Goal: Check status: Check status

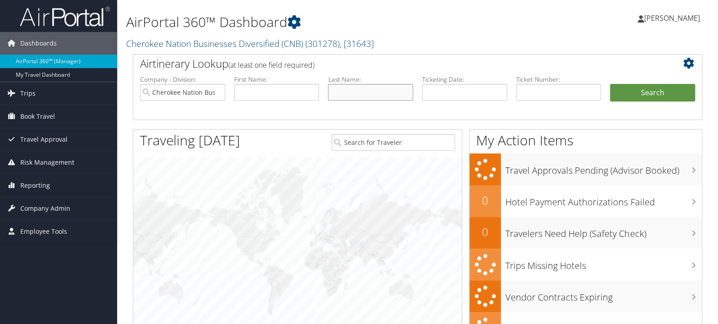
click at [382, 97] on input "text" at bounding box center [370, 92] width 85 height 17
type input "[PERSON_NAME]"
click at [610, 84] on button "Search" at bounding box center [652, 93] width 85 height 18
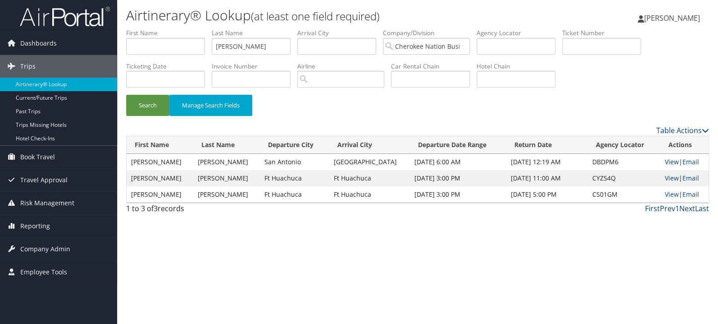
click at [665, 164] on link "View" at bounding box center [672, 161] width 14 height 9
click at [156, 48] on input "text" at bounding box center [165, 46] width 79 height 17
type input "jason"
type input "owens"
click at [126, 95] on button "Search" at bounding box center [147, 105] width 43 height 21
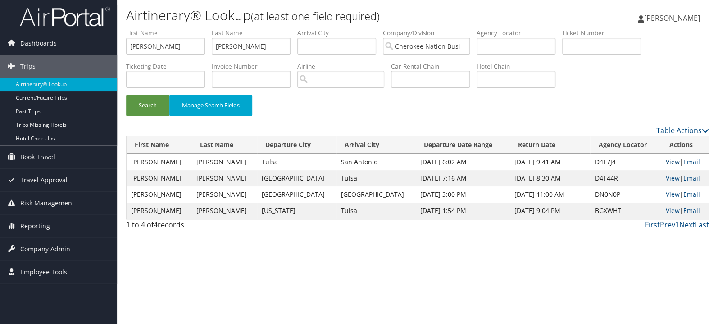
click at [667, 160] on link "View" at bounding box center [673, 161] width 14 height 9
click at [666, 178] on link "View" at bounding box center [673, 177] width 14 height 9
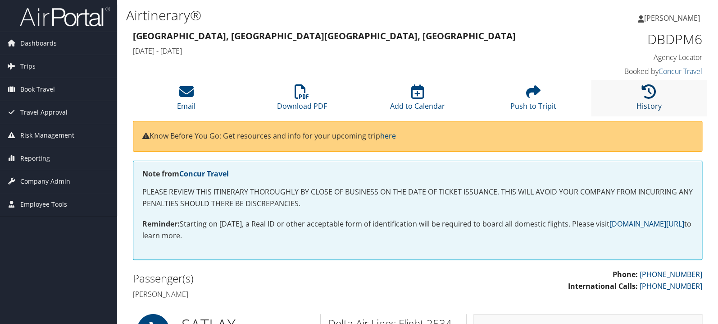
click at [644, 91] on icon at bounding box center [649, 91] width 14 height 14
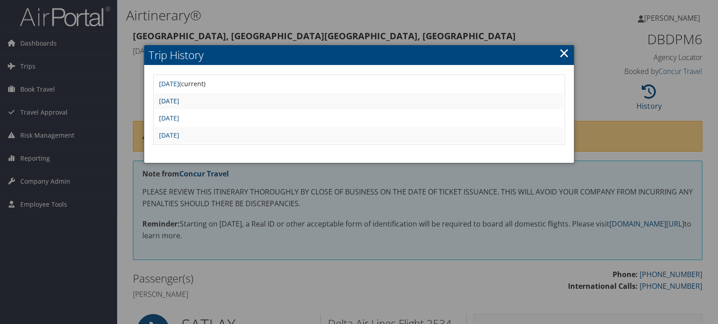
click at [179, 100] on link "Fri Sep 5 13:06:36 MDT 2025" at bounding box center [169, 100] width 20 height 9
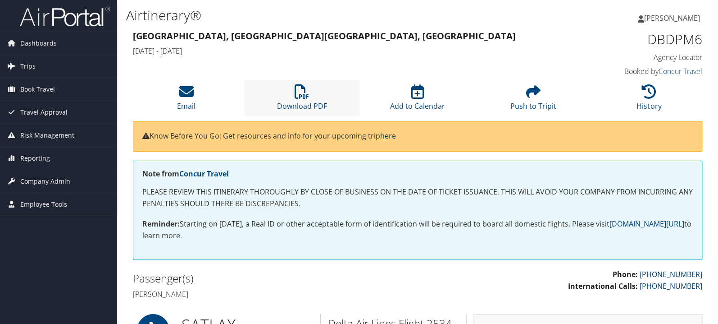
click at [293, 90] on li "Download PDF" at bounding box center [302, 98] width 116 height 37
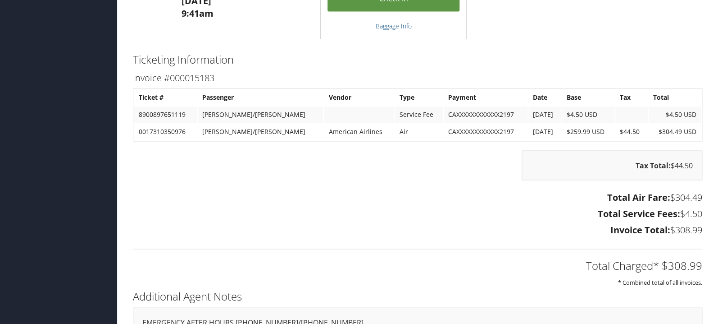
scroll to position [600, 0]
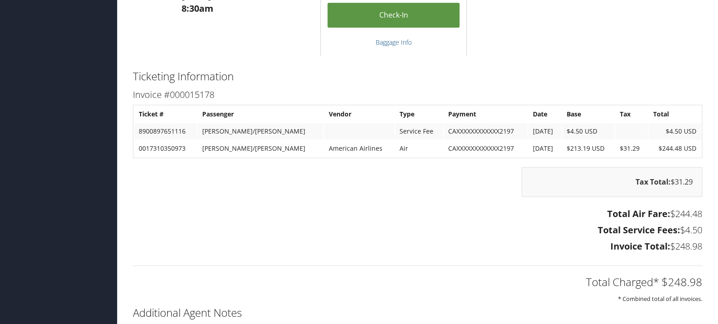
scroll to position [382, 0]
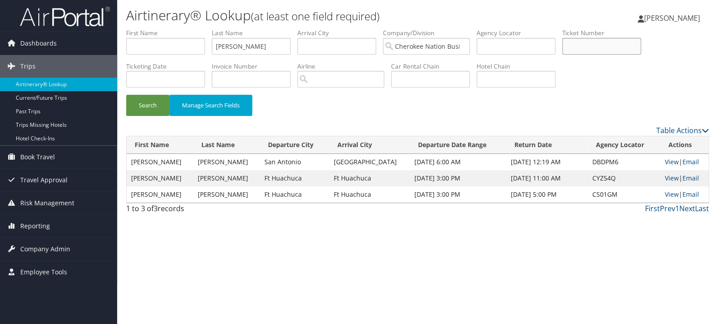
click at [601, 43] on input "text" at bounding box center [601, 46] width 79 height 17
paste input "1737310451647"
type input "1737310451647"
drag, startPoint x: 284, startPoint y: 43, endPoint x: 174, endPoint y: 53, distance: 110.9
click at [212, 53] on input "[PERSON_NAME]" at bounding box center [251, 46] width 79 height 17
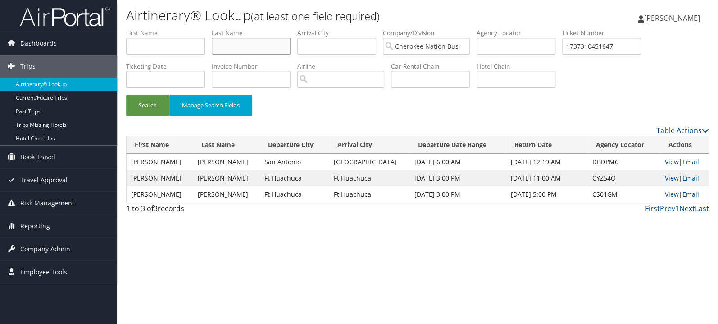
click at [126, 95] on button "Search" at bounding box center [147, 105] width 43 height 21
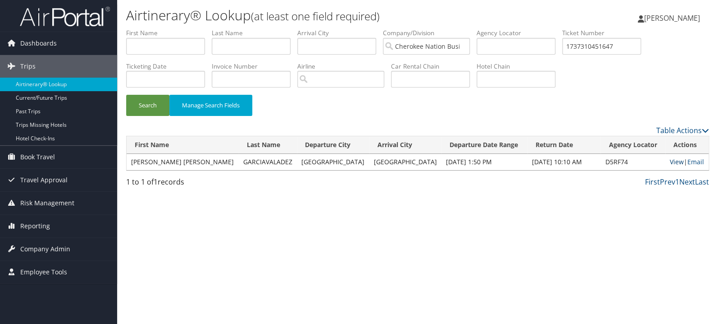
click at [670, 165] on link "View" at bounding box center [677, 161] width 14 height 9
click at [635, 45] on input "1737310451647" at bounding box center [601, 46] width 79 height 17
paste input "0017311387855"
click at [126, 95] on button "Search" at bounding box center [147, 105] width 43 height 21
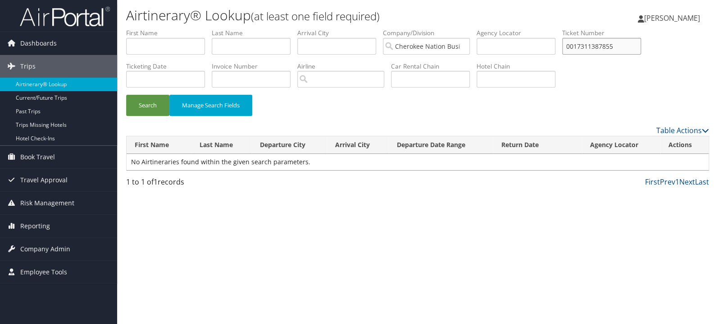
click at [626, 51] on input "0017311387855" at bounding box center [601, 46] width 79 height 17
paste input "8900897866408"
click at [126, 95] on button "Search" at bounding box center [147, 105] width 43 height 21
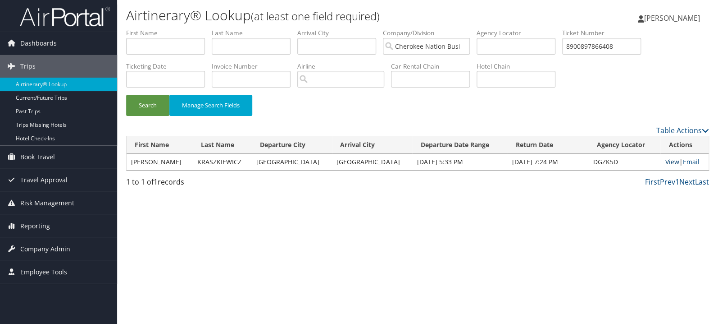
click at [672, 163] on link "View" at bounding box center [672, 161] width 14 height 9
click at [600, 50] on input "8900897866408" at bounding box center [601, 46] width 79 height 17
click at [126, 95] on button "Search" at bounding box center [147, 105] width 43 height 21
click at [665, 159] on link "View" at bounding box center [672, 161] width 14 height 9
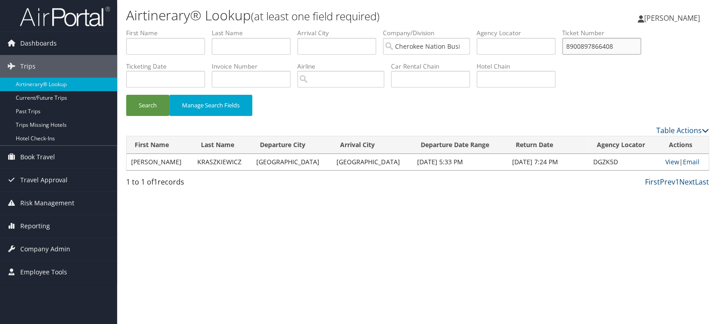
click at [602, 45] on input "8900897866408" at bounding box center [601, 46] width 79 height 17
click at [603, 45] on input "8900897866408" at bounding box center [601, 46] width 79 height 17
paste input "5267311387866"
type input "5267311387866"
click at [126, 95] on button "Search" at bounding box center [147, 105] width 43 height 21
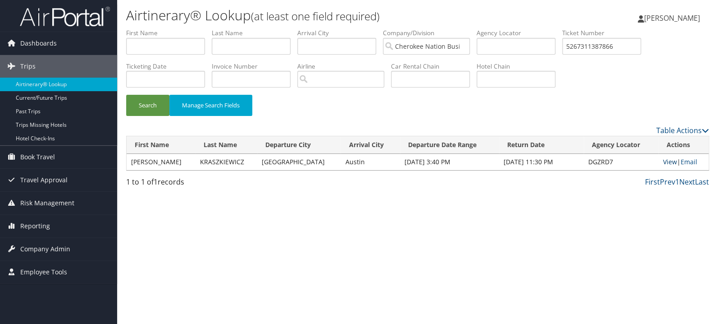
click at [667, 159] on link "View" at bounding box center [670, 161] width 14 height 9
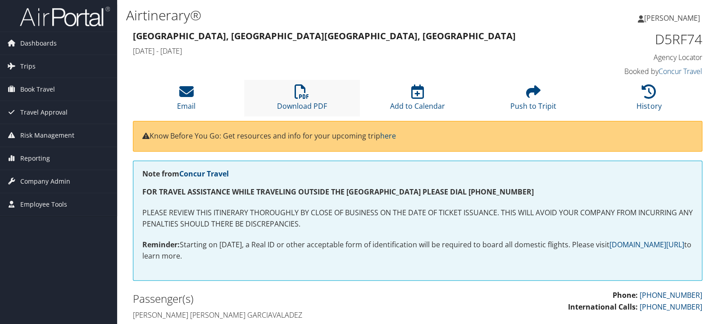
click at [302, 100] on li "Download PDF" at bounding box center [302, 98] width 116 height 37
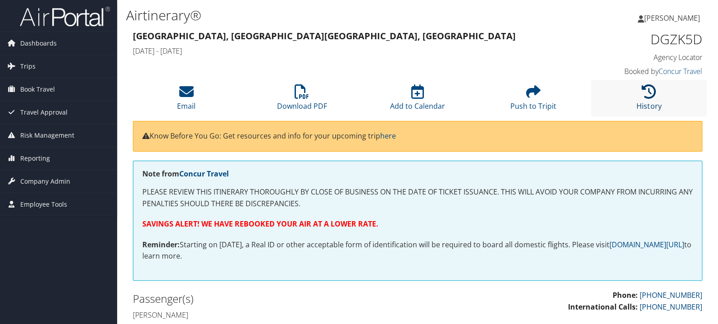
click at [653, 94] on icon at bounding box center [649, 91] width 14 height 14
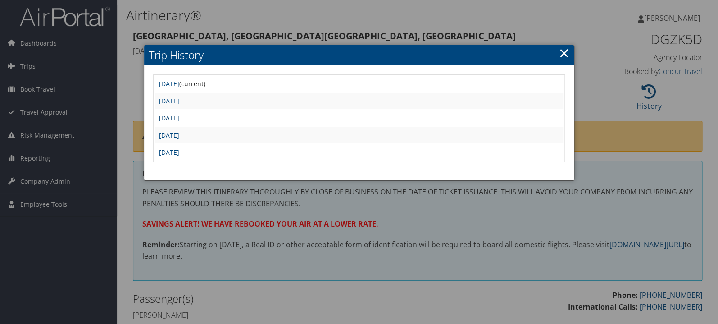
click at [179, 114] on link "Fri Sep 19 19:47:29 MDT 2025" at bounding box center [169, 118] width 20 height 9
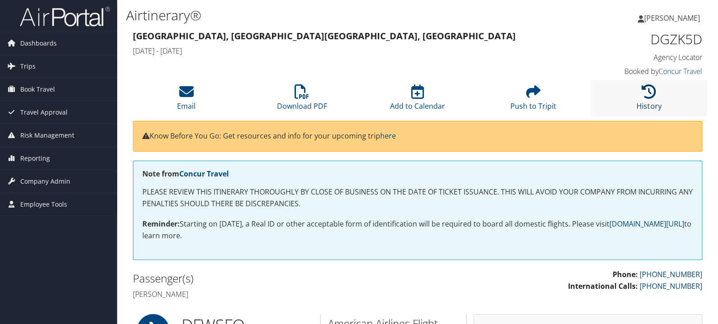
click at [648, 96] on icon at bounding box center [649, 91] width 14 height 14
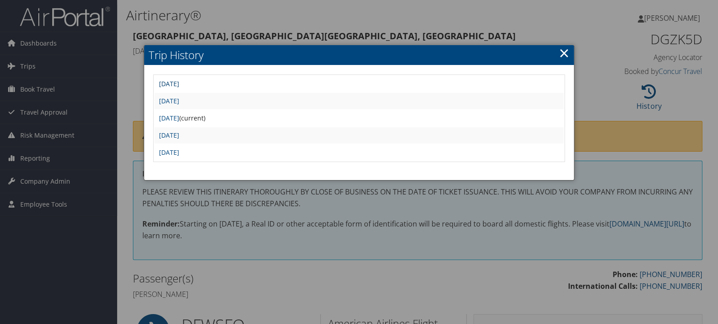
click at [179, 84] on link "[DATE]" at bounding box center [169, 83] width 20 height 9
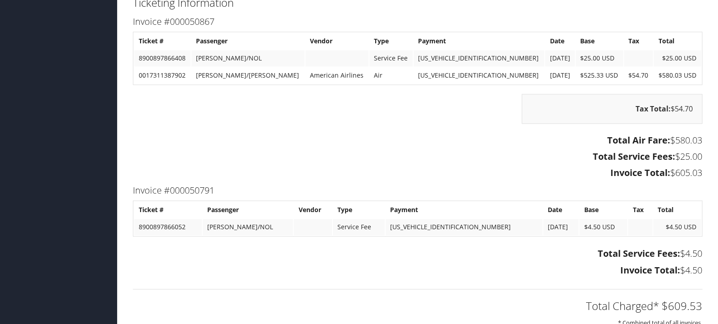
scroll to position [478, 0]
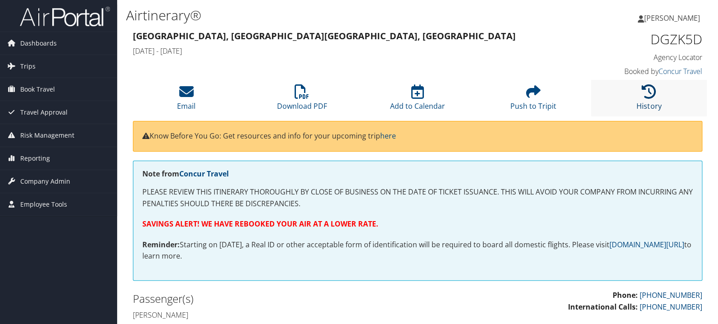
click at [644, 98] on icon at bounding box center [649, 91] width 14 height 14
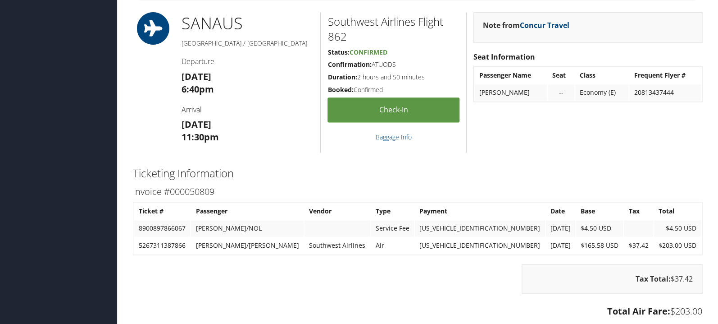
scroll to position [525, 0]
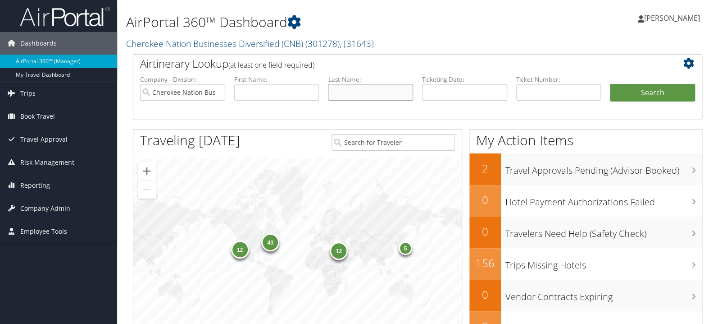
click at [369, 93] on input "text" at bounding box center [370, 92] width 85 height 17
type input "whaley"
click at [610, 84] on button "Search" at bounding box center [652, 93] width 85 height 18
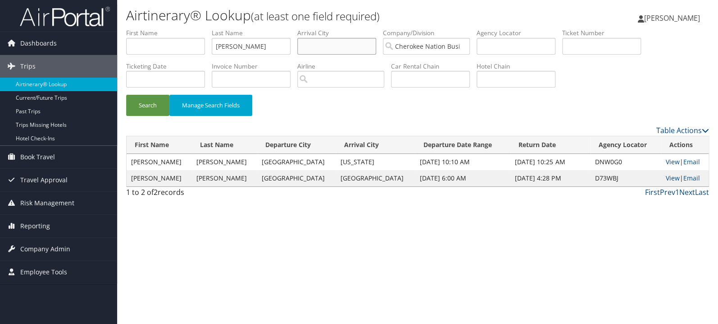
click at [334, 48] on input "text" at bounding box center [336, 46] width 79 height 17
type input "b"
type input "dayton"
click at [126, 95] on button "Search" at bounding box center [147, 105] width 43 height 21
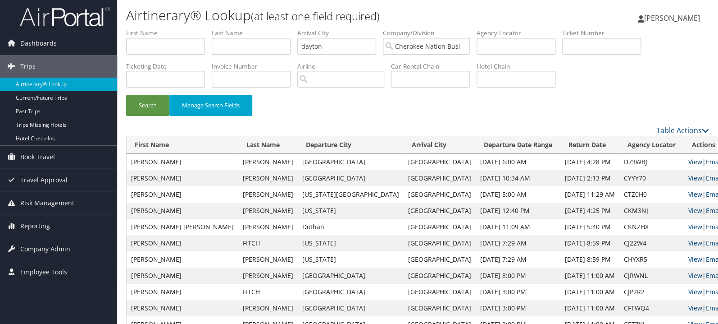
click at [689, 161] on link "View" at bounding box center [696, 161] width 14 height 9
click at [459, 81] on input "text" at bounding box center [430, 79] width 79 height 17
paste input "Hilton Garden Inn Dayton Beaver"
type input "Hilton Garden Inn Dayton Beaver"
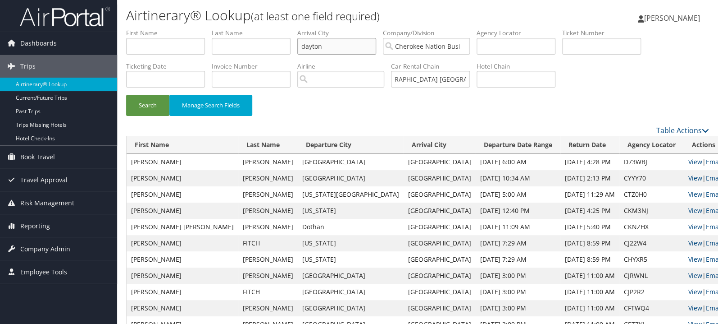
drag, startPoint x: 298, startPoint y: 46, endPoint x: 272, endPoint y: 46, distance: 26.1
click at [297, 46] on input "dayton" at bounding box center [336, 46] width 79 height 17
click at [126, 95] on button "Search" at bounding box center [147, 105] width 43 height 21
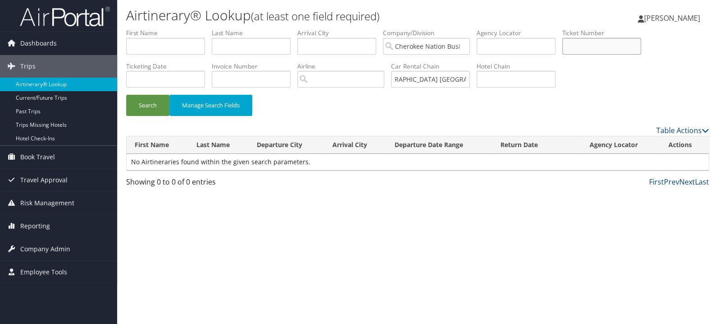
click at [615, 49] on input "text" at bounding box center [601, 46] width 79 height 17
paste input "0067310645385"
type input "0067310645385"
click at [442, 83] on input "Hilton Garden Inn Dayton Beaver" at bounding box center [430, 79] width 79 height 17
click at [439, 82] on input "Hilton Garden Inn Dayton Beaver" at bounding box center [430, 79] width 79 height 17
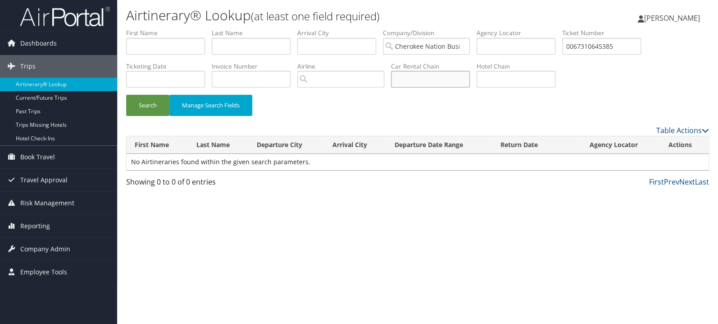
scroll to position [0, 0]
click at [126, 95] on button "Search" at bounding box center [147, 105] width 43 height 21
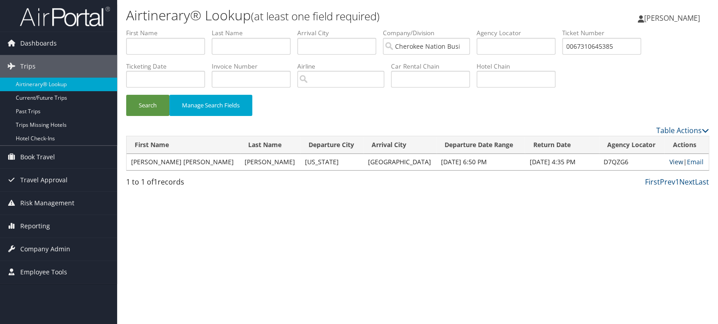
click at [669, 163] on link "View" at bounding box center [676, 161] width 14 height 9
click at [607, 45] on input "0067310645385" at bounding box center [601, 46] width 79 height 17
paste input "16731068224"
click at [126, 95] on button "Search" at bounding box center [147, 105] width 43 height 21
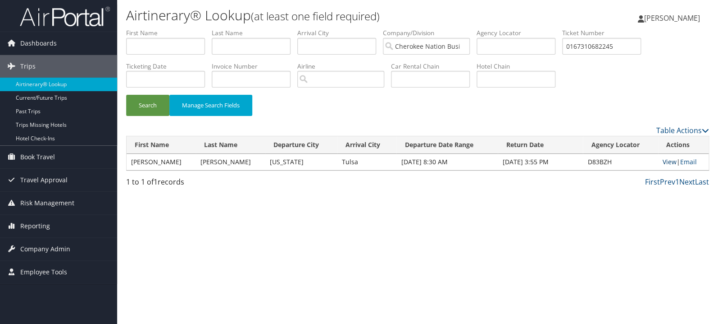
click at [670, 163] on link "View" at bounding box center [670, 161] width 14 height 9
click at [613, 49] on input "0167310682245" at bounding box center [601, 46] width 79 height 17
paste input "1055179"
click at [126, 95] on button "Search" at bounding box center [147, 105] width 43 height 21
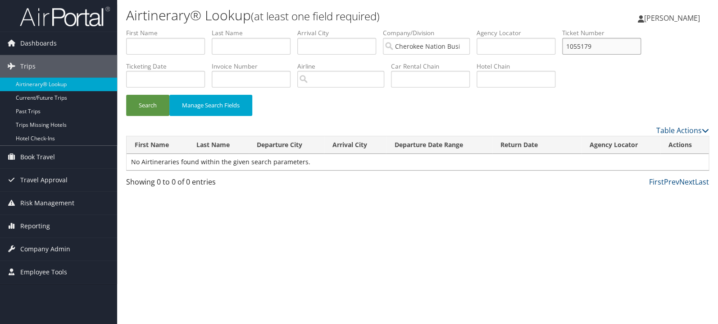
click at [616, 47] on input "1055179" at bounding box center [601, 46] width 79 height 17
paste input "526731088132"
type input "5267310881329"
click at [126, 95] on button "Search" at bounding box center [147, 105] width 43 height 21
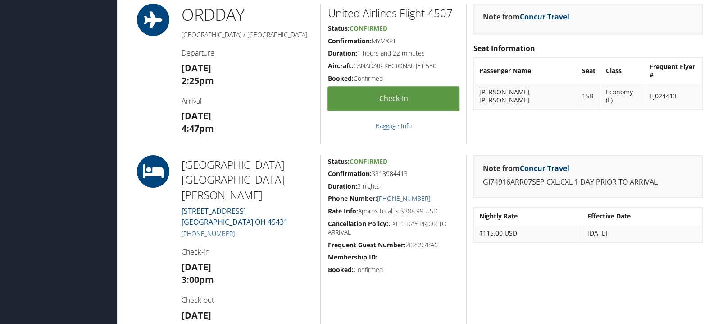
scroll to position [478, 0]
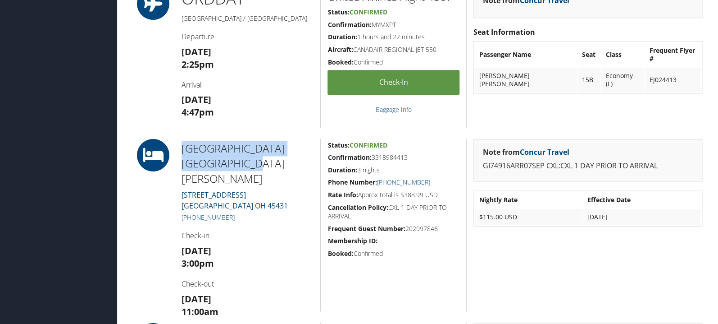
drag, startPoint x: 183, startPoint y: 147, endPoint x: 215, endPoint y: 165, distance: 36.7
click at [215, 165] on h2 "[GEOGRAPHIC_DATA] [GEOGRAPHIC_DATA][PERSON_NAME]" at bounding box center [248, 164] width 132 height 46
copy h2 "[GEOGRAPHIC_DATA] [GEOGRAPHIC_DATA][PERSON_NAME]"
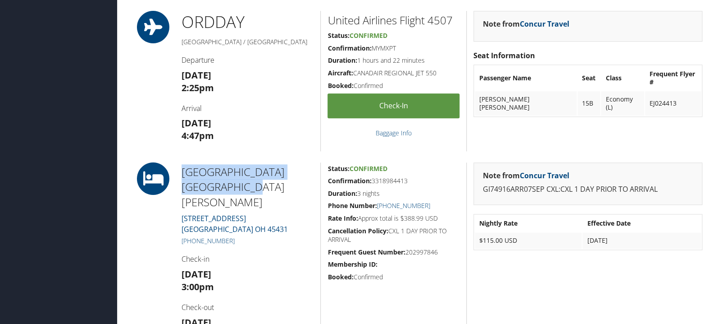
scroll to position [430, 0]
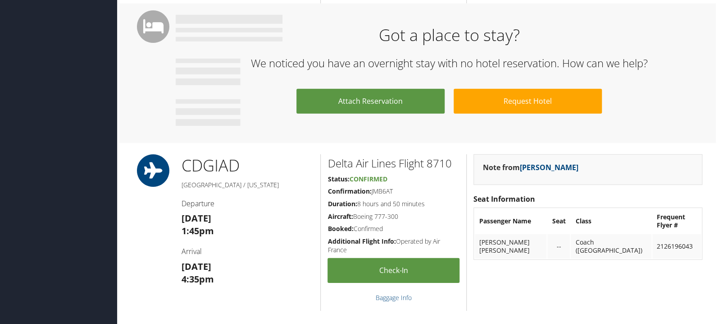
scroll to position [1051, 0]
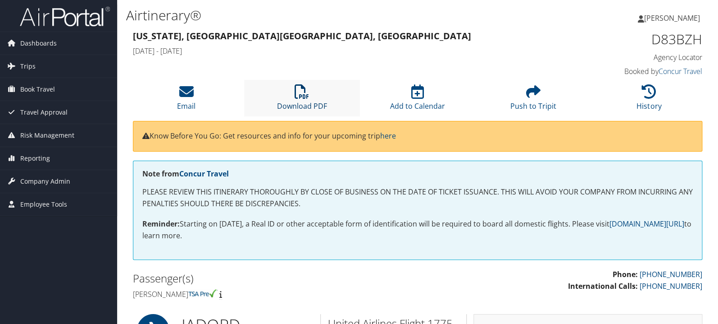
click at [299, 95] on icon at bounding box center [302, 91] width 14 height 14
